Goal: Information Seeking & Learning: Learn about a topic

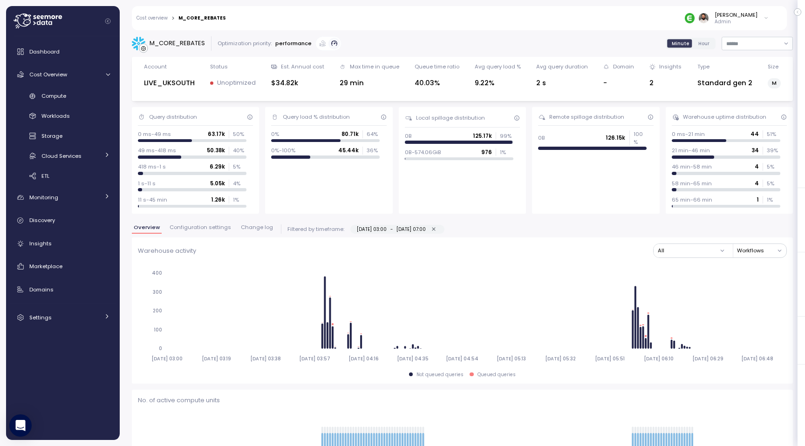
scroll to position [947, 0]
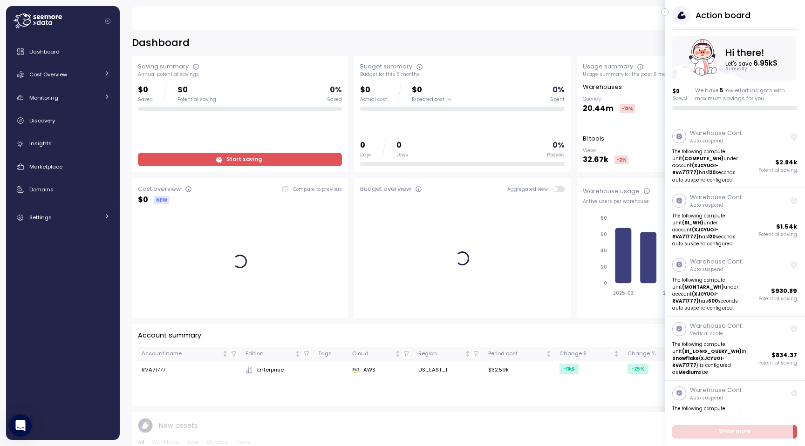
click at [664, 14] on icon "button" at bounding box center [665, 12] width 4 height 11
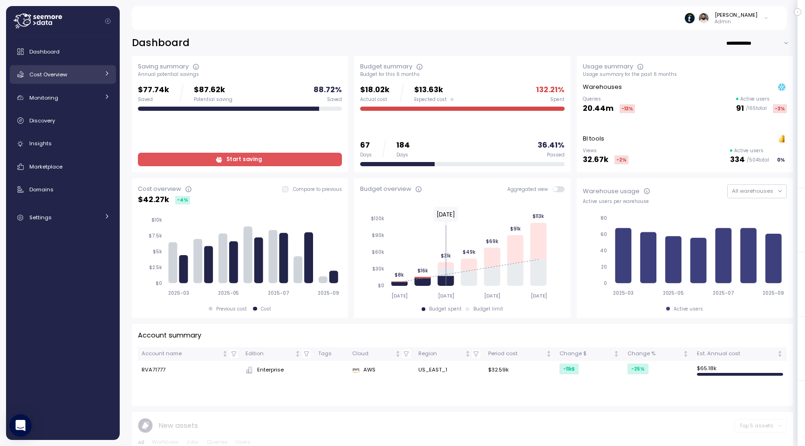
click at [74, 81] on link "Cost Overview" at bounding box center [63, 74] width 106 height 19
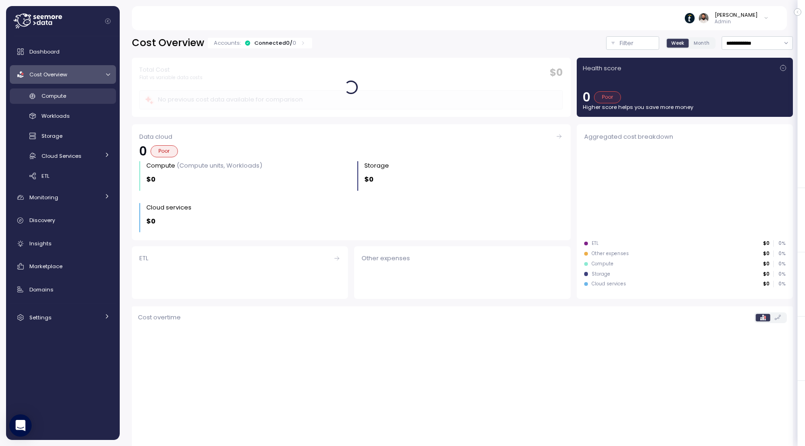
click at [74, 96] on div "Compute" at bounding box center [75, 95] width 69 height 9
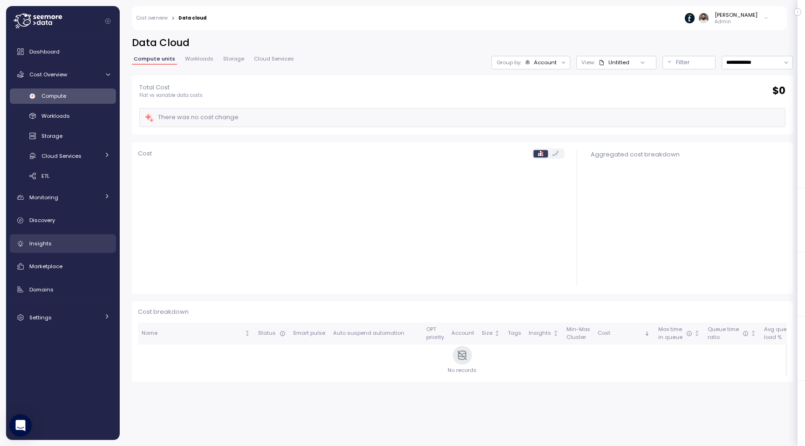
click at [65, 241] on div "Insights" at bounding box center [69, 243] width 81 height 9
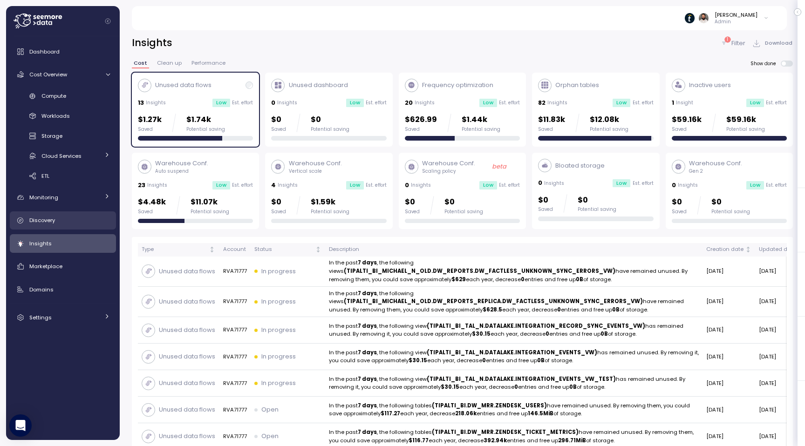
click at [82, 226] on link "Discovery" at bounding box center [63, 221] width 106 height 19
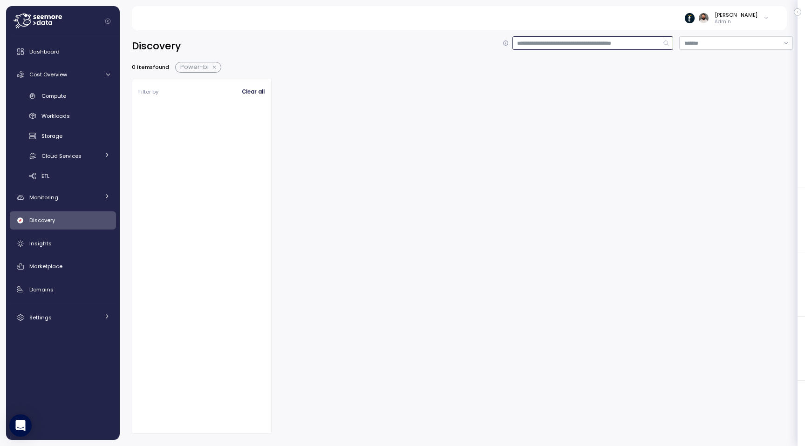
click at [630, 46] on input at bounding box center [593, 43] width 161 height 14
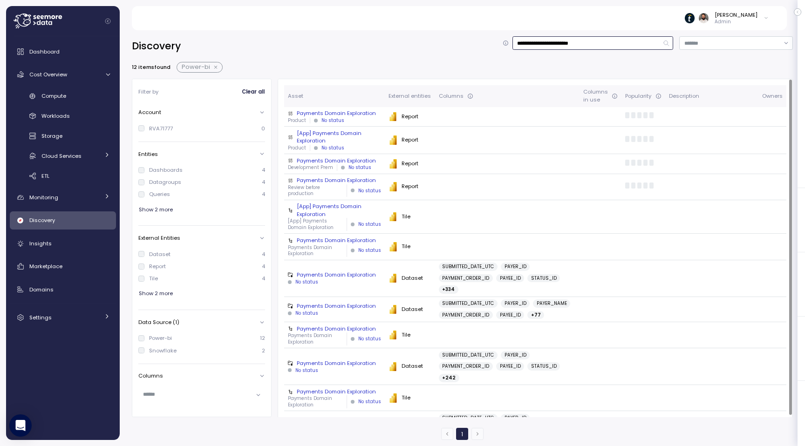
type input "**********"
click at [365, 114] on div "Payments Domain Exploration" at bounding box center [334, 113] width 93 height 7
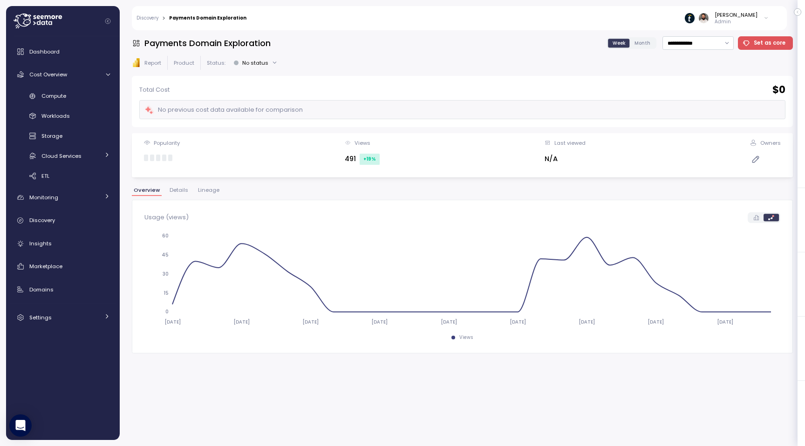
click at [203, 188] on span "Lineage" at bounding box center [208, 190] width 21 height 5
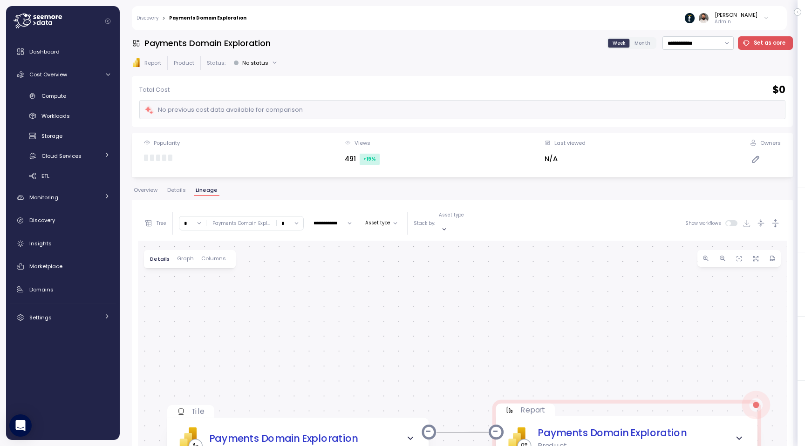
click at [184, 222] on input "*" at bounding box center [192, 224] width 27 height 14
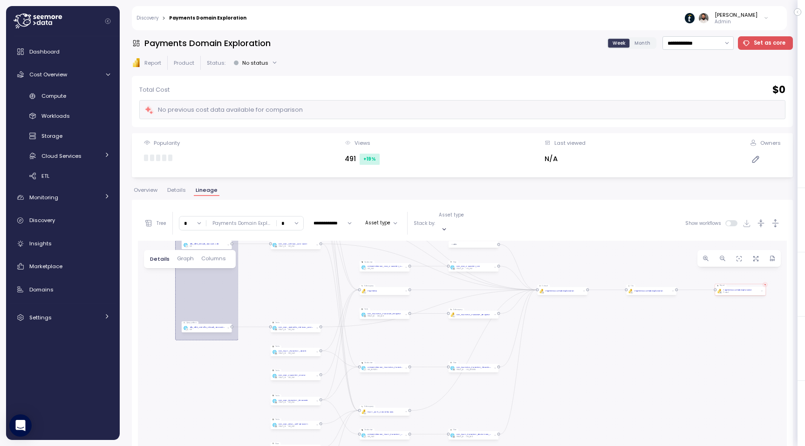
drag, startPoint x: 255, startPoint y: 389, endPoint x: 262, endPoint y: 287, distance: 102.7
click at [262, 287] on div "EXECUTE IMMEDIATE Job Execute immediate Tile PBI Logo Created with Sketch. Paym…" at bounding box center [462, 428] width 649 height 375
click at [762, 251] on button "button" at bounding box center [756, 258] width 17 height 17
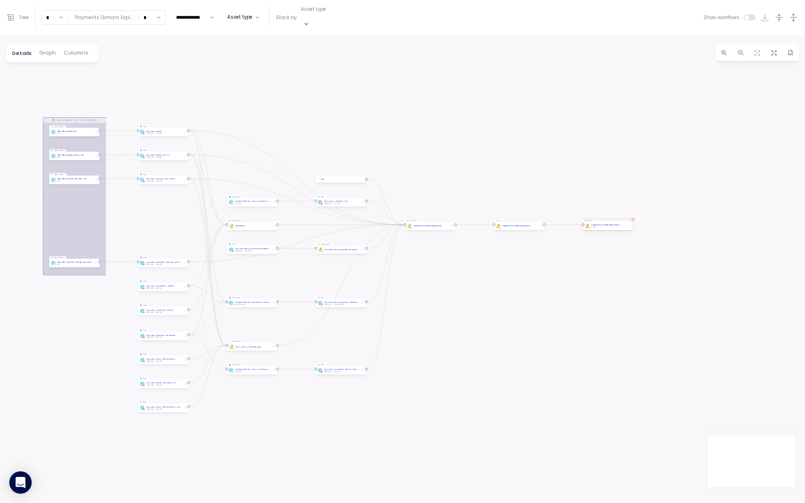
drag, startPoint x: 528, startPoint y: 202, endPoint x: 683, endPoint y: 278, distance: 172.6
click at [683, 277] on div "EXECUTE IMMEDIATE Job Execute immediate Tile PBI Logo Created with Sketch. Paym…" at bounding box center [402, 269] width 805 height 468
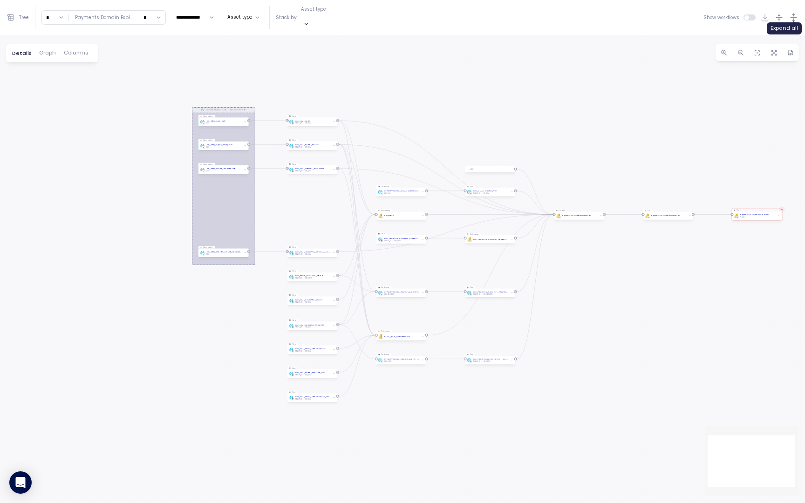
click at [793, 14] on icon "button" at bounding box center [794, 18] width 10 height 10
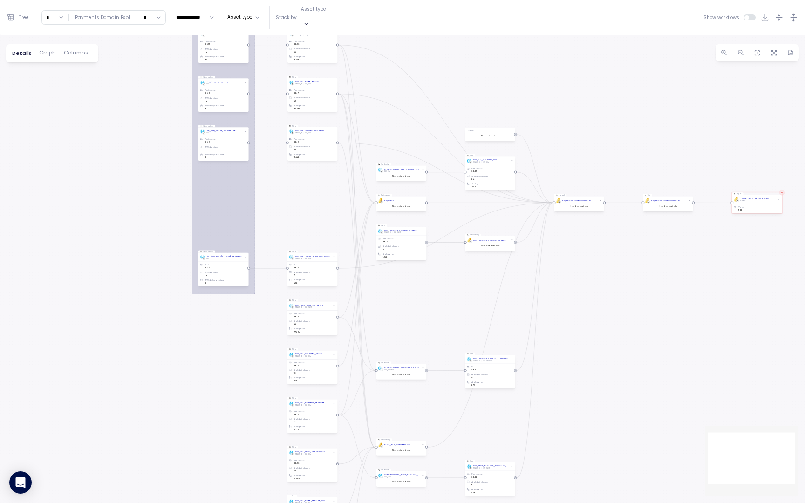
drag, startPoint x: 576, startPoint y: 220, endPoint x: 576, endPoint y: 127, distance: 93.2
click at [576, 130] on div "EXECUTE IMMEDIATE Job Execute immediate Tile PBI Logo Created with Sketch. Paym…" at bounding box center [402, 269] width 805 height 468
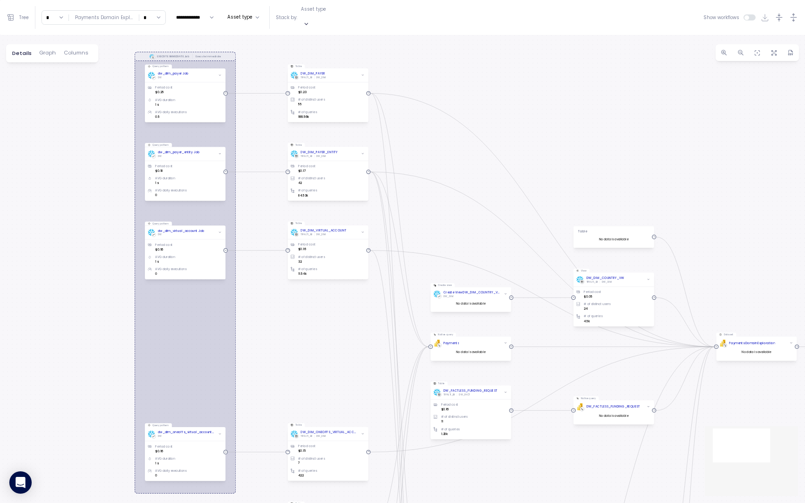
drag, startPoint x: 436, startPoint y: 283, endPoint x: 537, endPoint y: 464, distance: 207.6
click at [537, 446] on div "EXECUTE IMMEDIATE Job Execute immediate Tile PBI Logo Created with Sketch. Paym…" at bounding box center [402, 269] width 805 height 468
click at [57, 13] on input "*" at bounding box center [55, 18] width 27 height 14
click at [54, 93] on div "7" at bounding box center [54, 98] width 22 height 12
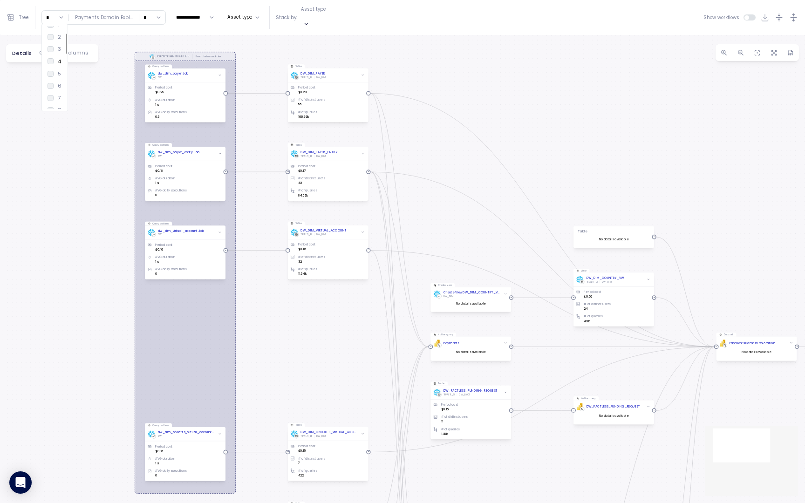
type input "*"
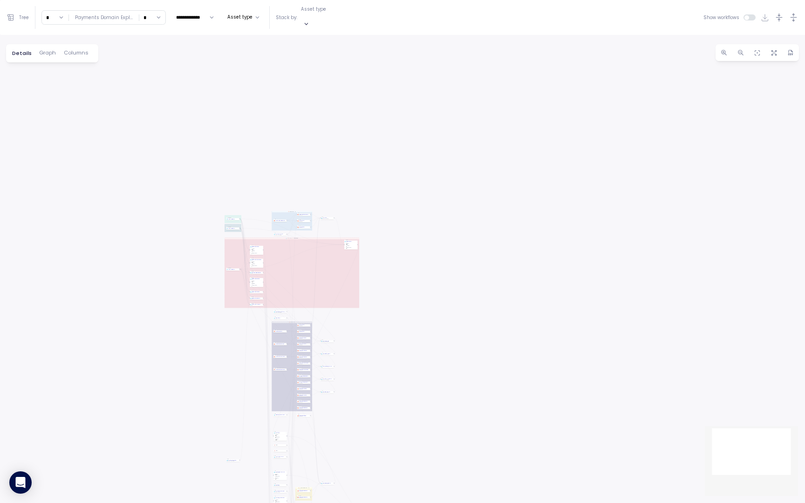
drag, startPoint x: 299, startPoint y: 254, endPoint x: 220, endPoint y: 456, distance: 217.3
click at [220, 446] on div "dbt DW Prod Job dbt DW Prod - Monthly Job EXECUTE IMMEDIATE Job Execute immedia…" at bounding box center [402, 269] width 805 height 468
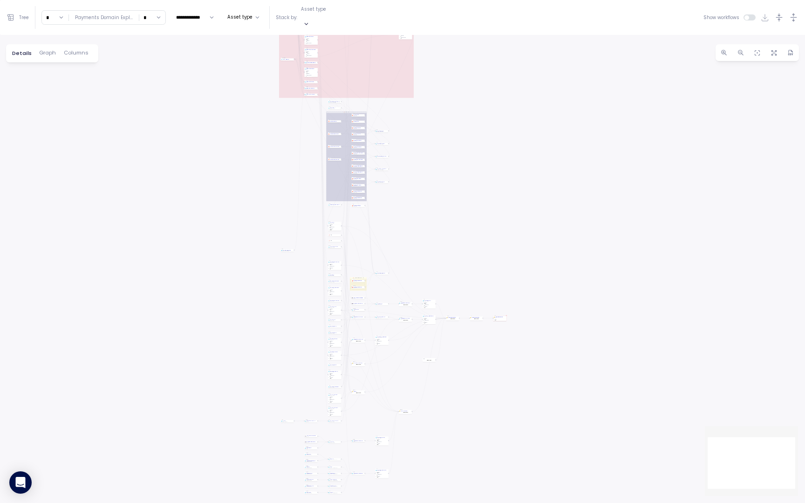
drag, startPoint x: 358, startPoint y: 422, endPoint x: 415, endPoint y: 211, distance: 218.8
click at [415, 211] on div "dbt DW Prod Job dbt DW Prod - Monthly Job EXECUTE IMMEDIATE Job Execute immedia…" at bounding box center [402, 269] width 805 height 468
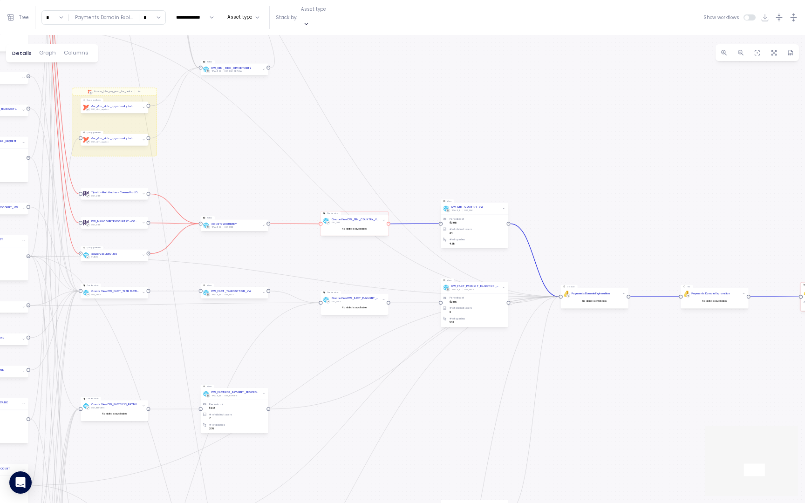
click at [384, 219] on span "button" at bounding box center [384, 221] width 4 height 4
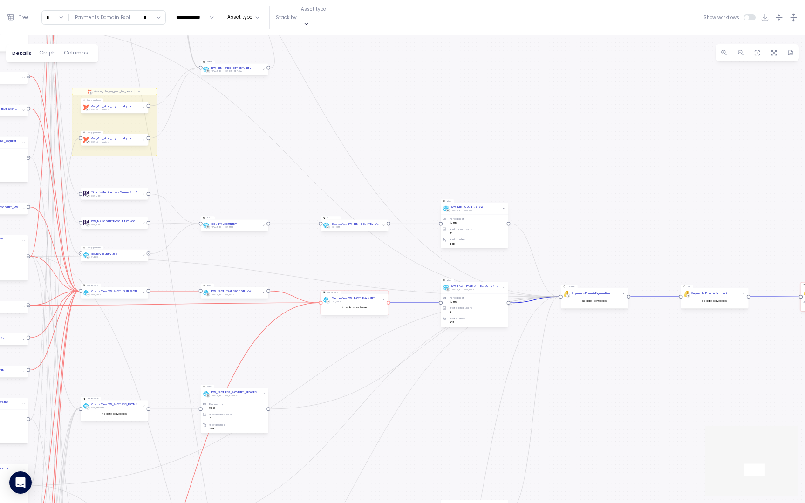
click at [383, 299] on icon "button" at bounding box center [384, 300] width 2 height 2
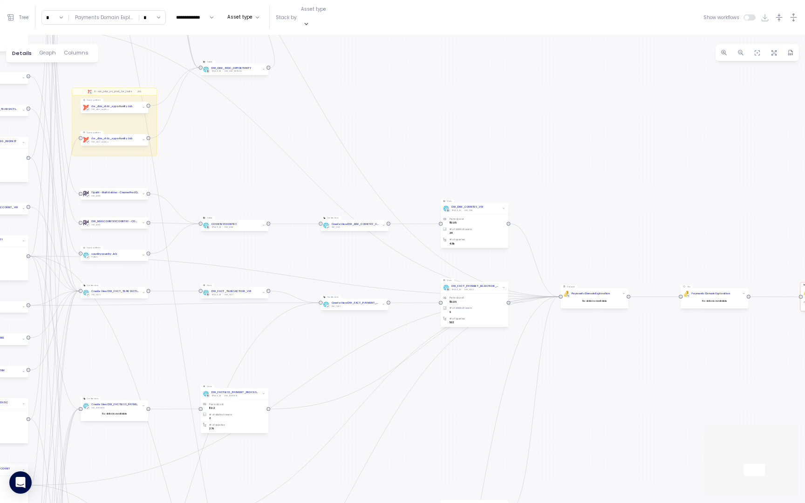
click at [309, 21] on icon "button" at bounding box center [306, 24] width 6 height 6
click at [329, 32] on div "Create view" at bounding box center [316, 30] width 69 height 7
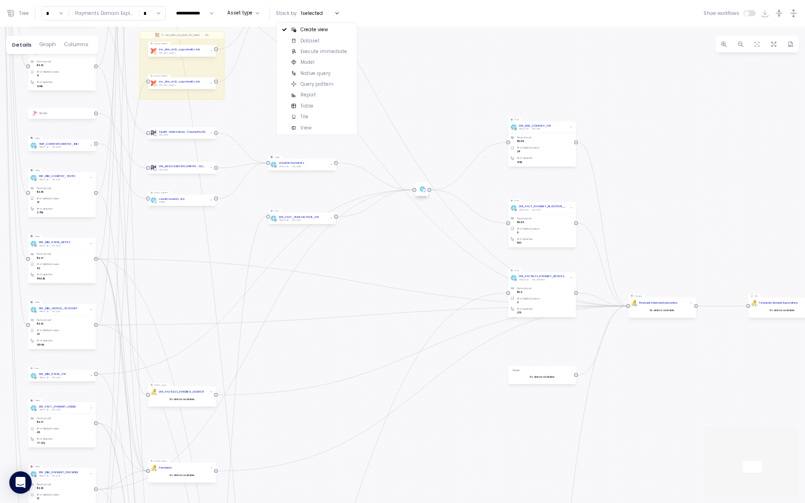
drag, startPoint x: 465, startPoint y: 71, endPoint x: 475, endPoint y: 70, distance: 10.3
click at [475, 70] on div "dbt DW Prod Job dbt DW Prod - Monthly Job EXECUTE IMMEDIATE Job Execute immedia…" at bounding box center [402, 265] width 805 height 477
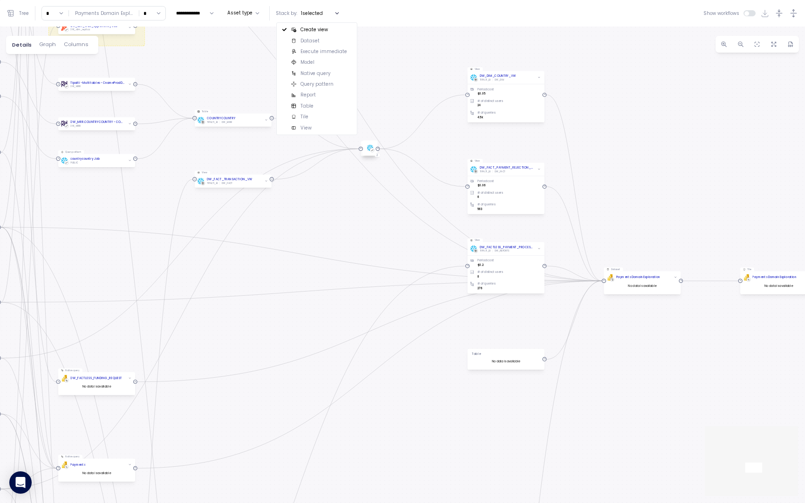
drag, startPoint x: 502, startPoint y: 60, endPoint x: 393, endPoint y: 268, distance: 234.5
click at [393, 267] on div "dbt DW Prod Job dbt DW Prod - Monthly Job EXECUTE IMMEDIATE Job Execute immedia…" at bounding box center [402, 265] width 805 height 477
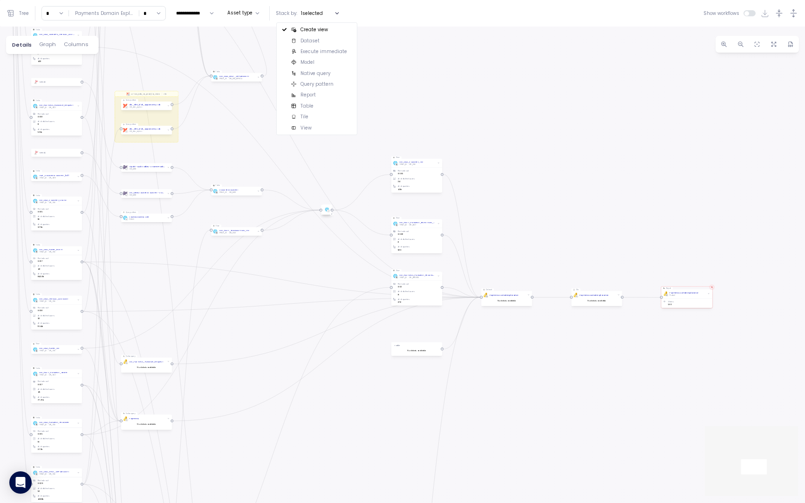
drag, startPoint x: 427, startPoint y: 266, endPoint x: 516, endPoint y: 233, distance: 94.8
click at [514, 233] on div "dbt DW Prod Job dbt DW Prod - Monthly Job EXECUTE IMMEDIATE Job Execute immedia…" at bounding box center [402, 265] width 805 height 477
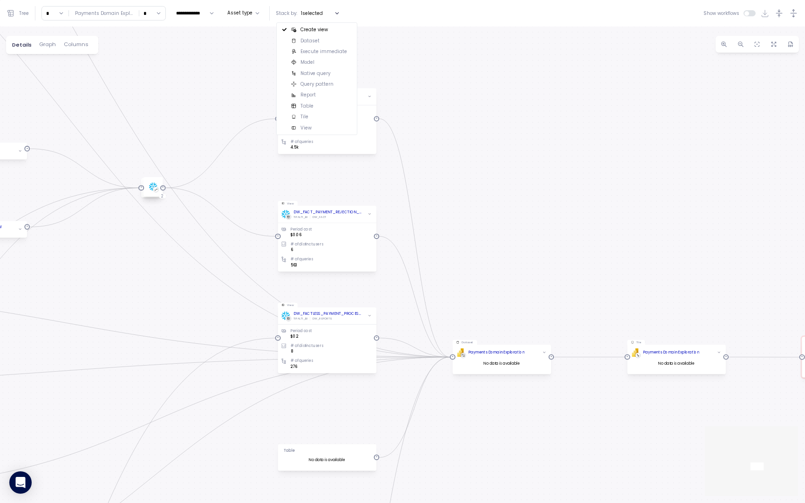
drag, startPoint x: 516, startPoint y: 233, endPoint x: 514, endPoint y: 250, distance: 16.8
click at [515, 247] on div "dbt DW Prod Job dbt DW Prod - Monthly Job EXECUTE IMMEDIATE Job Execute immedia…" at bounding box center [402, 265] width 805 height 477
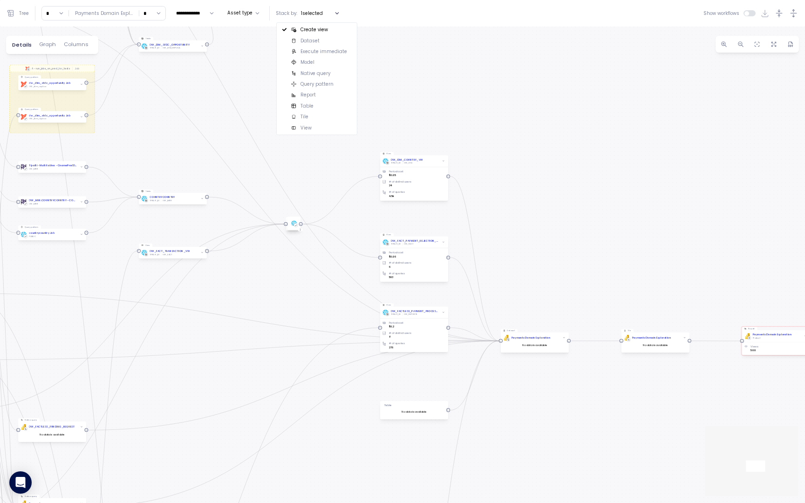
drag, startPoint x: 512, startPoint y: 258, endPoint x: 542, endPoint y: 265, distance: 30.3
click at [542, 265] on div "dbt DW Prod Job dbt DW Prod - Monthly Job EXECUTE IMMEDIATE Job Execute immedia…" at bounding box center [402, 265] width 805 height 477
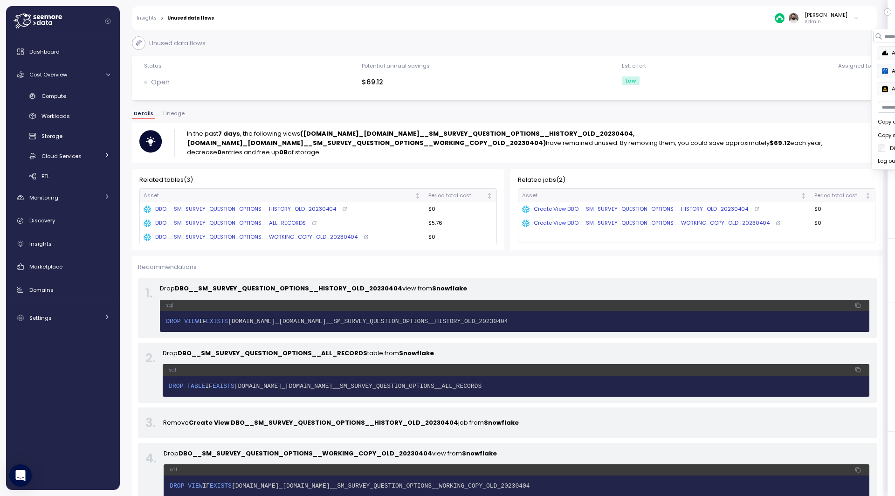
scroll to position [53, 0]
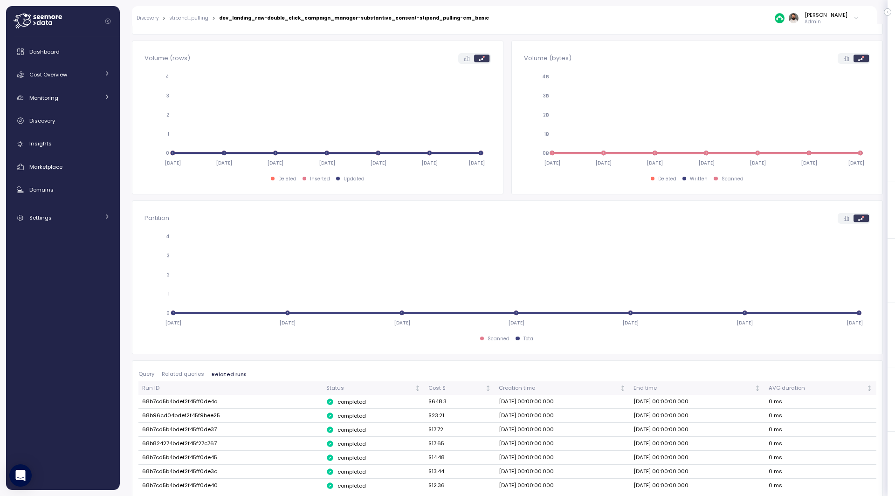
scroll to position [309, 0]
